Goal: Task Accomplishment & Management: Complete application form

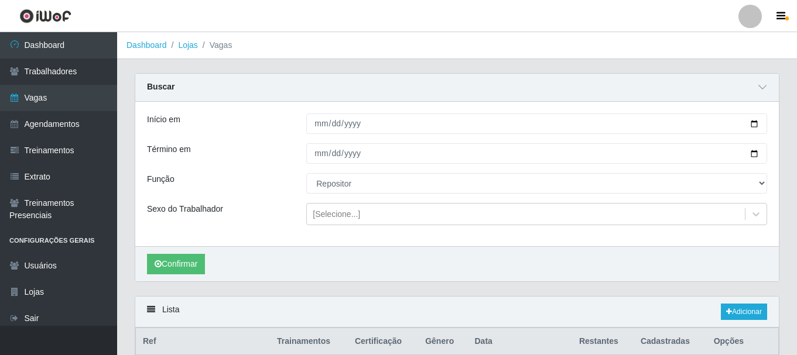
select select "24"
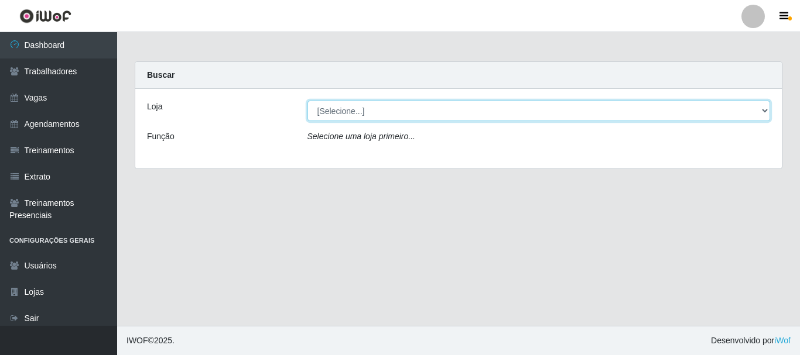
click at [765, 107] on select "[Selecione...] Bemais - Ruy Carneiro" at bounding box center [538, 111] width 463 height 20
select select "230"
click at [307, 101] on select "[Selecione...] Bemais - Ruy Carneiro" at bounding box center [538, 111] width 463 height 20
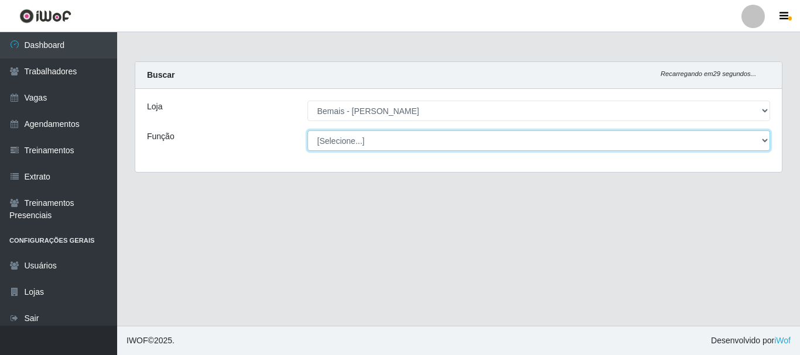
click at [761, 140] on select "[Selecione...] ASG ASG + ASG ++ Auxiliar de Depósito Auxiliar de Depósito + Aux…" at bounding box center [538, 141] width 463 height 20
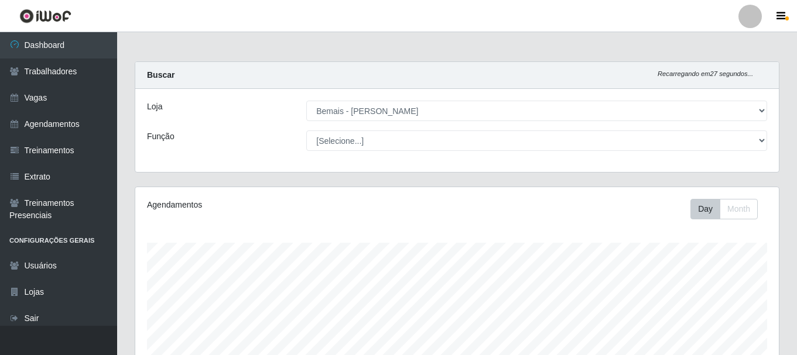
click at [200, 190] on div "Agendamentos Day Month" at bounding box center [456, 308] width 643 height 243
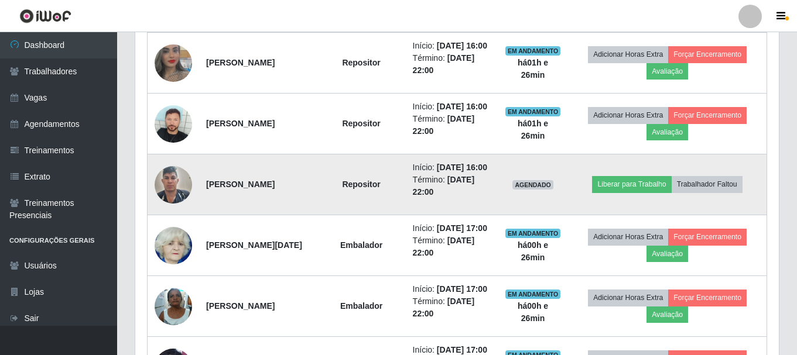
scroll to position [521, 0]
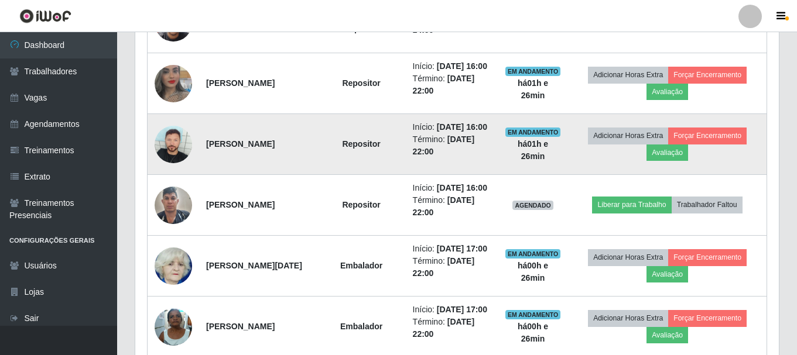
click at [165, 163] on img at bounding box center [173, 144] width 37 height 37
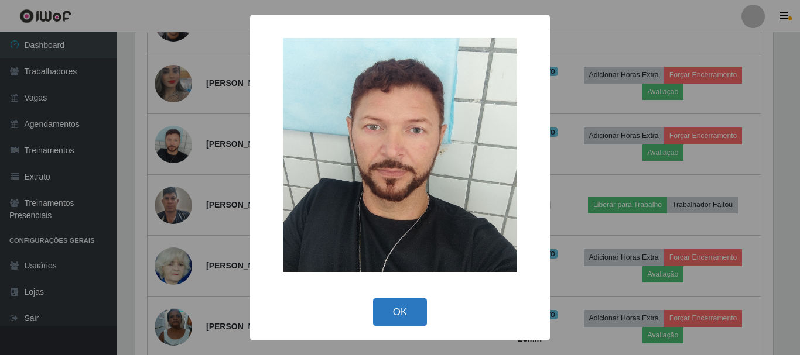
click at [386, 308] on button "OK" at bounding box center [400, 313] width 54 height 28
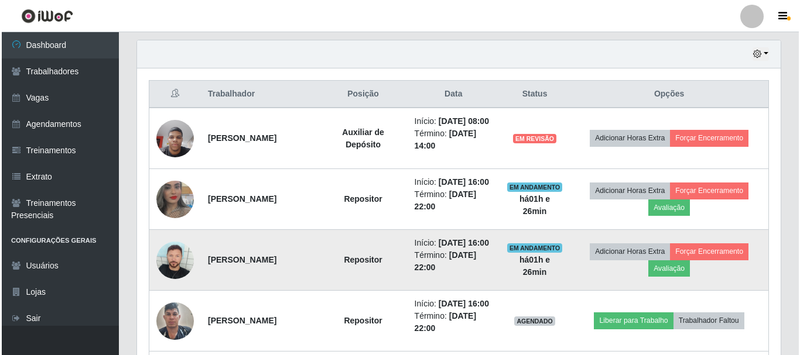
scroll to position [404, 0]
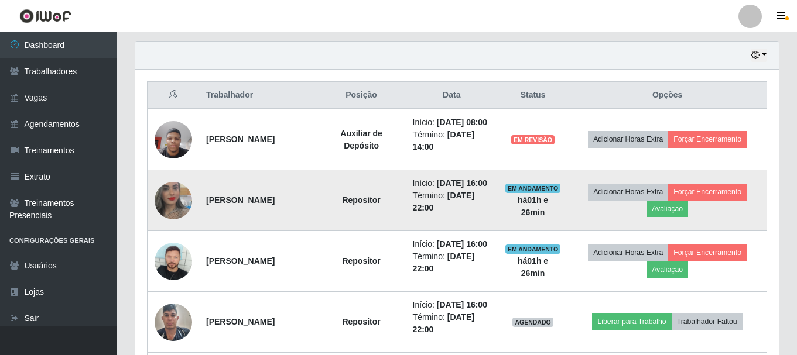
click at [159, 220] on img at bounding box center [173, 200] width 37 height 67
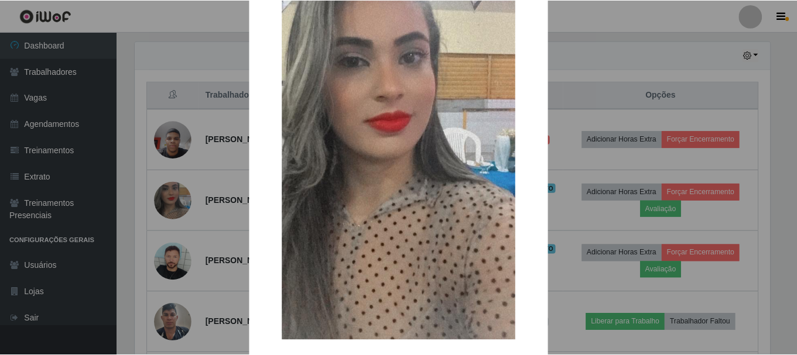
scroll to position [163, 0]
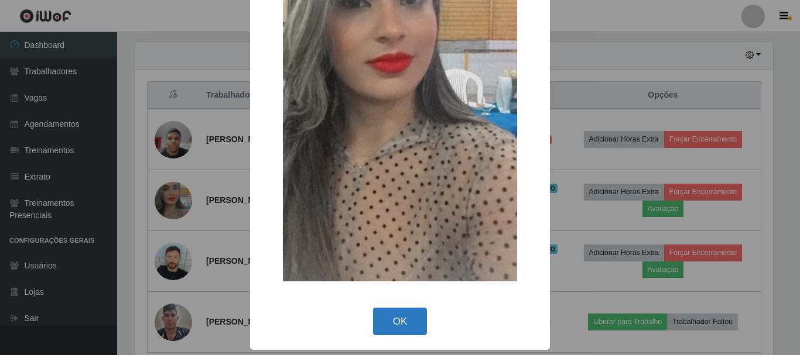
click at [414, 309] on button "OK" at bounding box center [400, 322] width 54 height 28
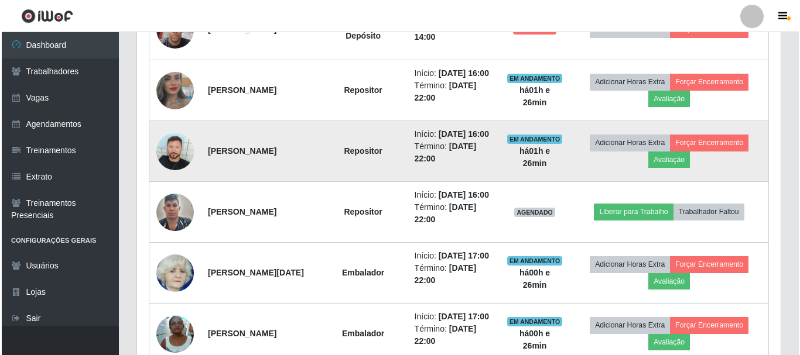
scroll to position [521, 0]
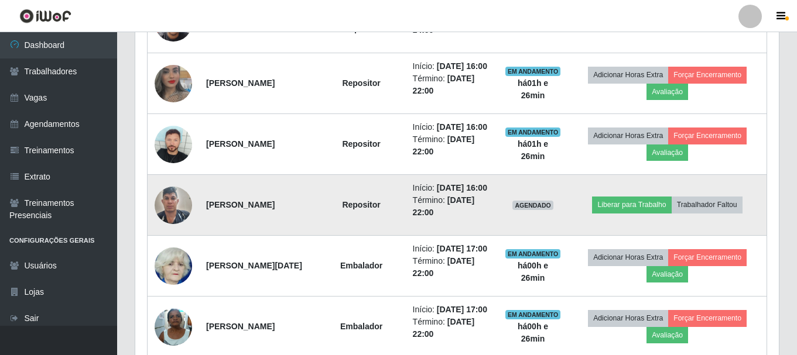
click at [180, 230] on img at bounding box center [173, 205] width 37 height 50
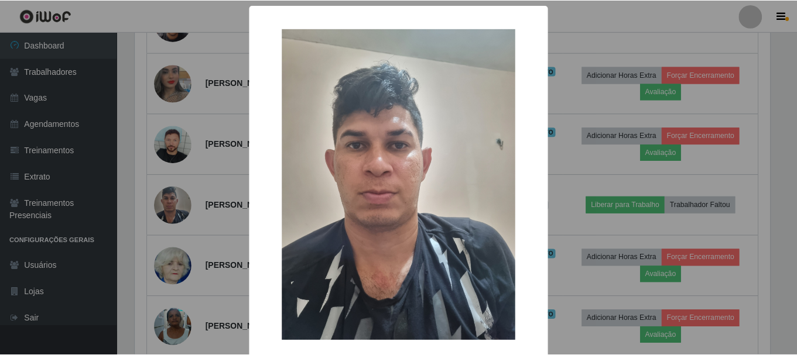
scroll to position [59, 0]
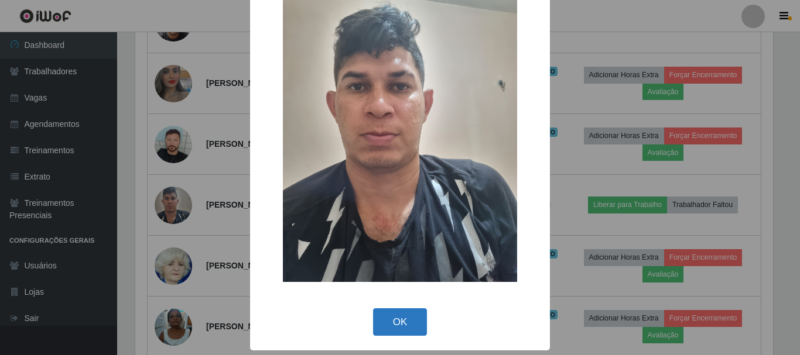
click at [382, 316] on button "OK" at bounding box center [400, 323] width 54 height 28
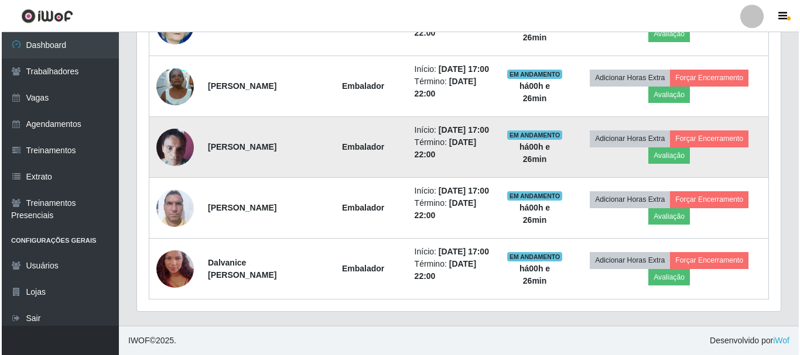
scroll to position [872, 0]
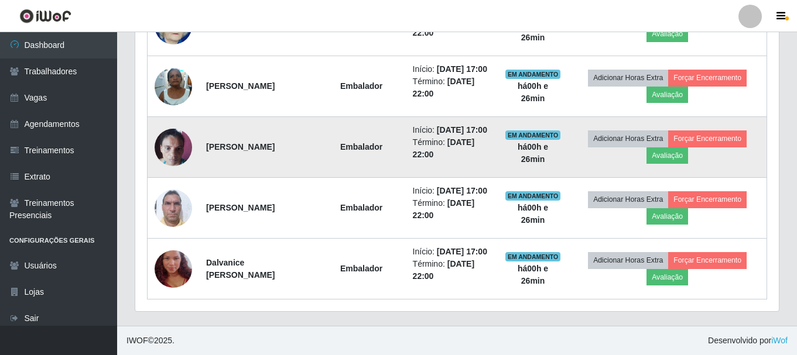
click at [173, 122] on img at bounding box center [173, 147] width 37 height 50
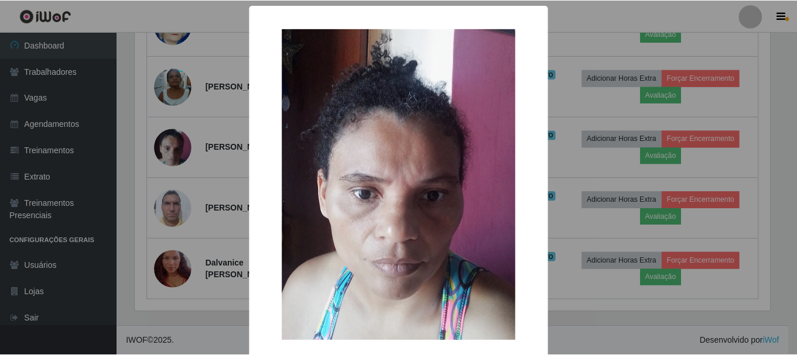
scroll to position [59, 0]
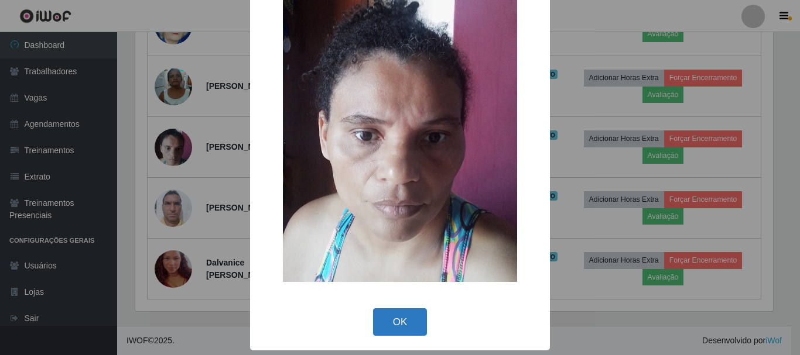
click at [395, 312] on button "OK" at bounding box center [400, 323] width 54 height 28
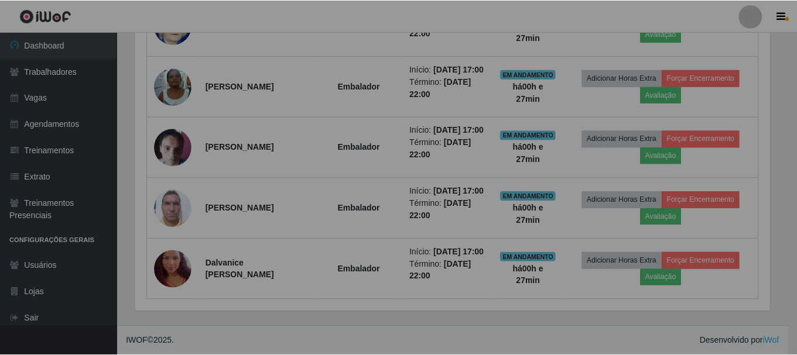
scroll to position [243, 643]
